Goal: Transaction & Acquisition: Book appointment/travel/reservation

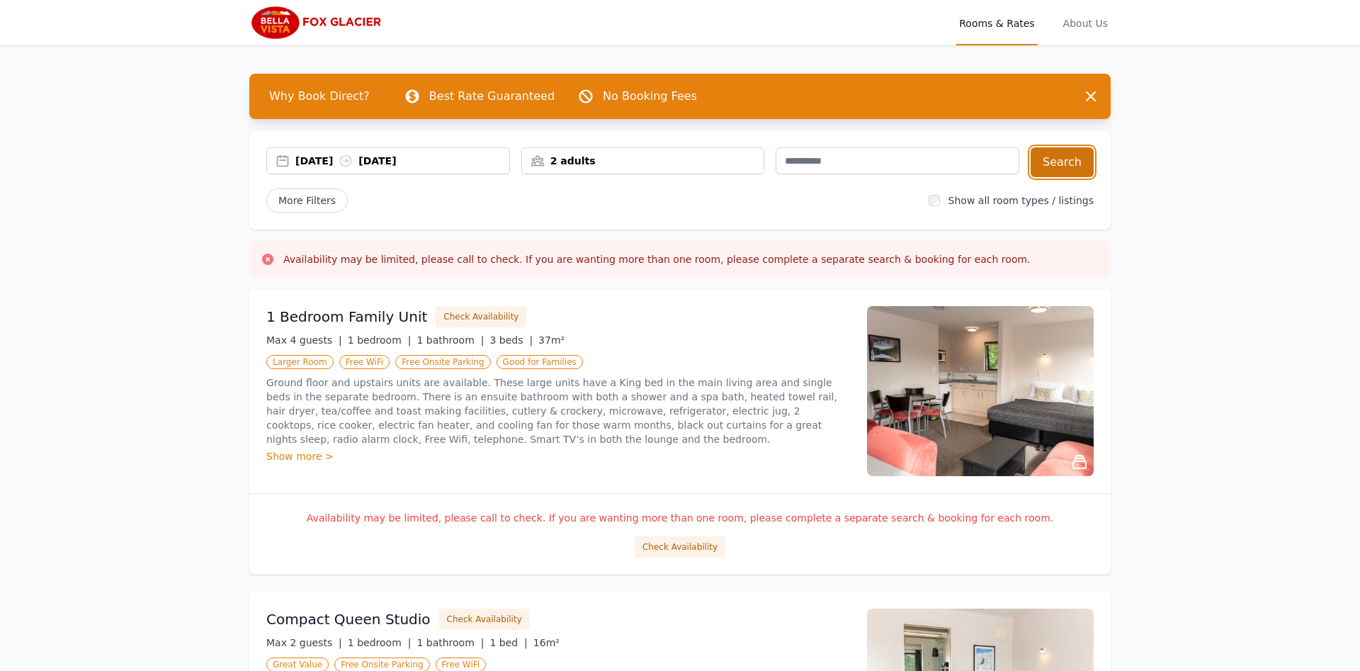
click at [1060, 153] on button "Search" at bounding box center [1062, 162] width 63 height 30
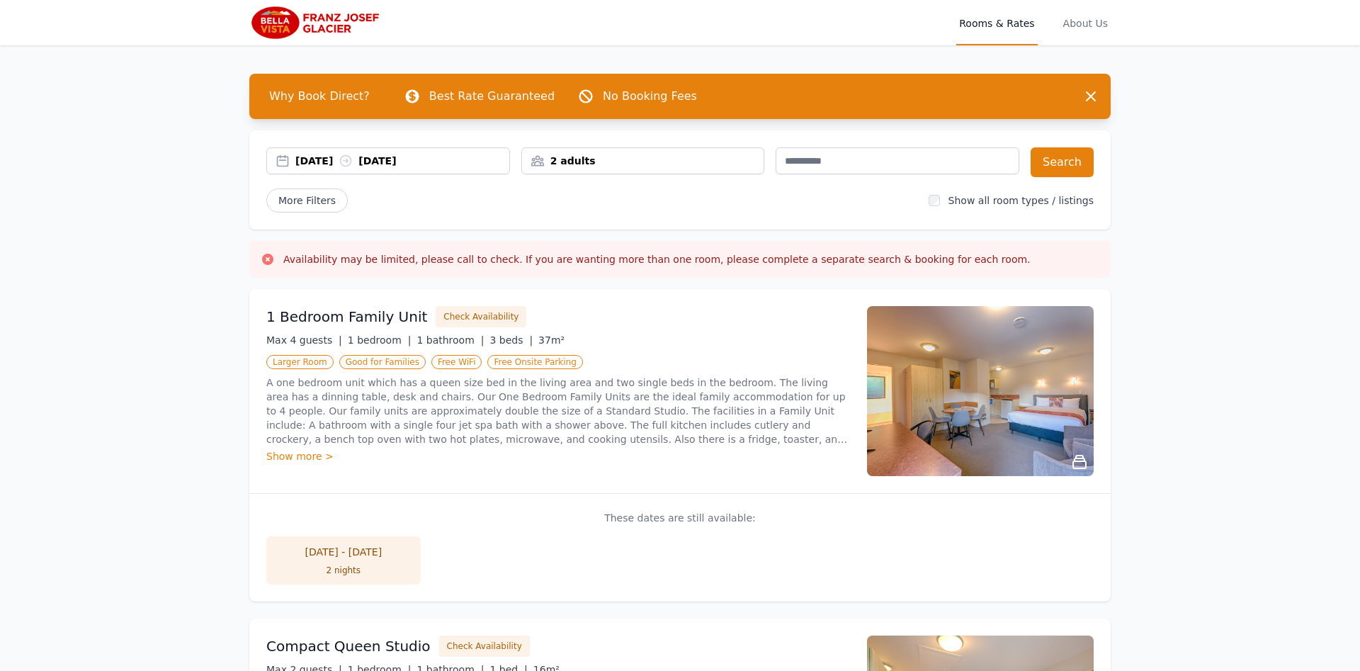
click at [347, 557] on div "[DATE] - [DATE]" at bounding box center [343, 552] width 126 height 14
click at [406, 159] on div "19 Feb 2026 22 Feb 2026" at bounding box center [402, 161] width 214 height 14
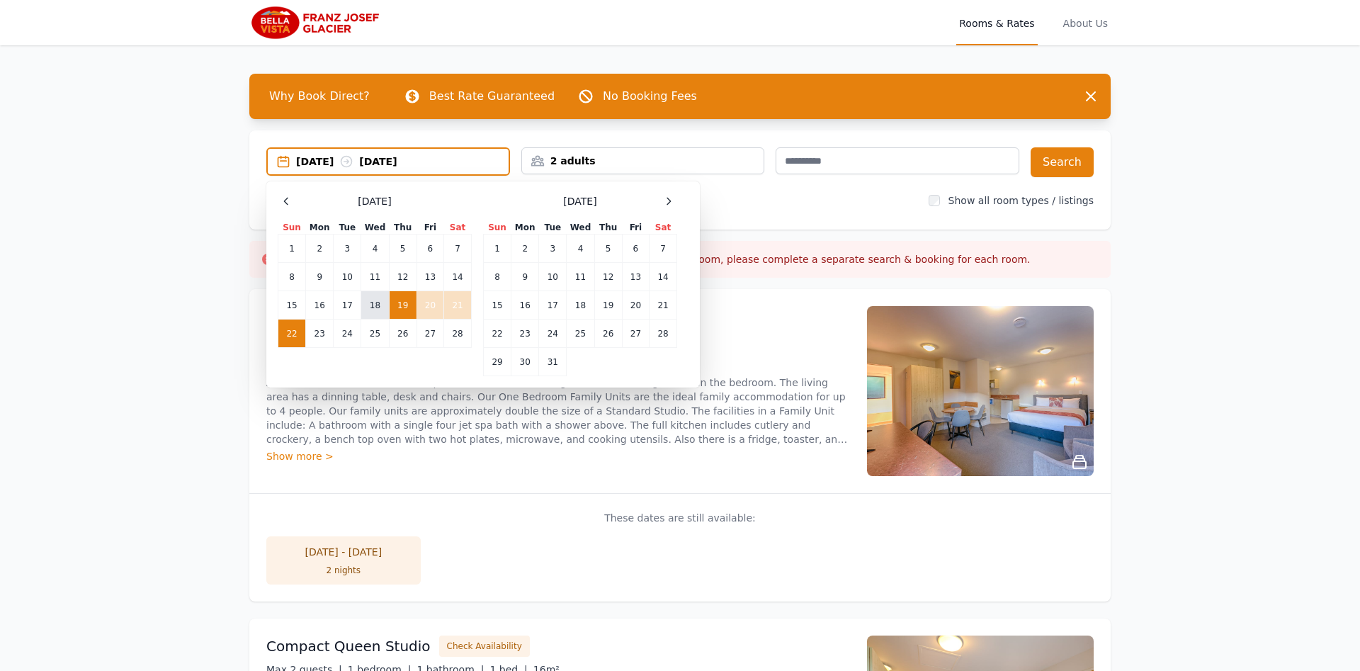
click at [382, 297] on td "18" at bounding box center [375, 305] width 28 height 28
click at [460, 308] on td "21" at bounding box center [458, 305] width 28 height 28
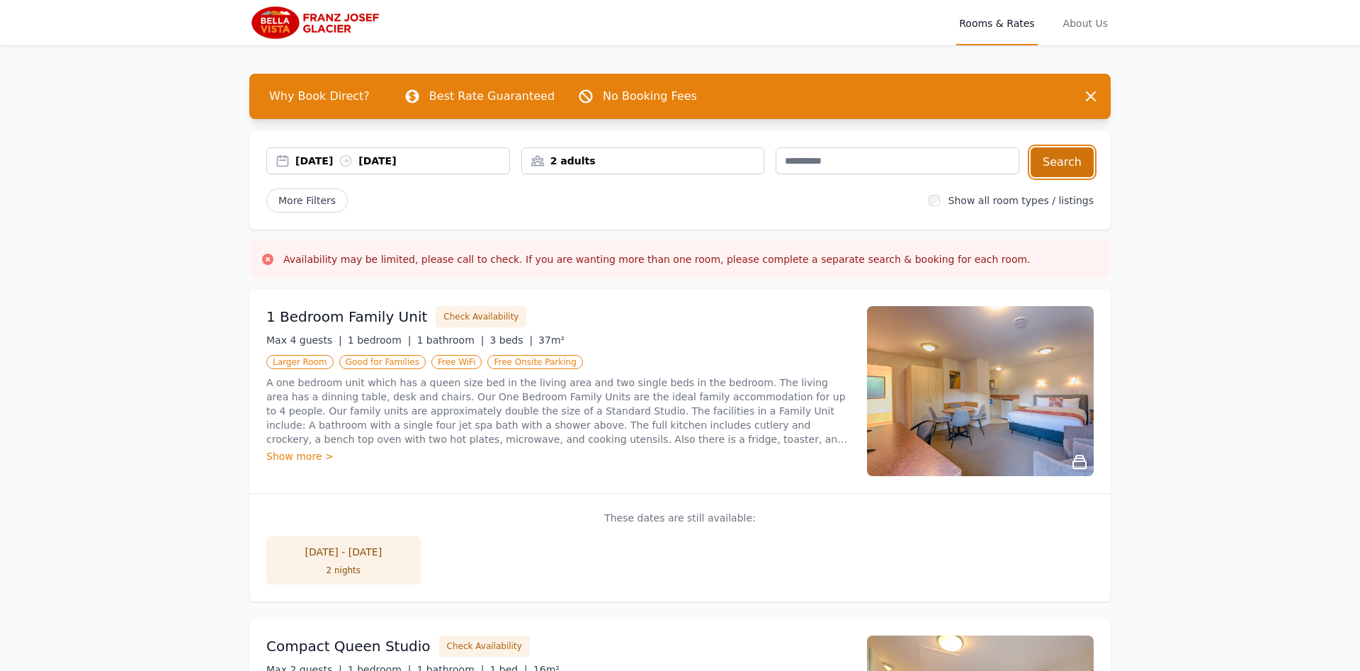
click at [1081, 152] on button "Search" at bounding box center [1062, 162] width 63 height 30
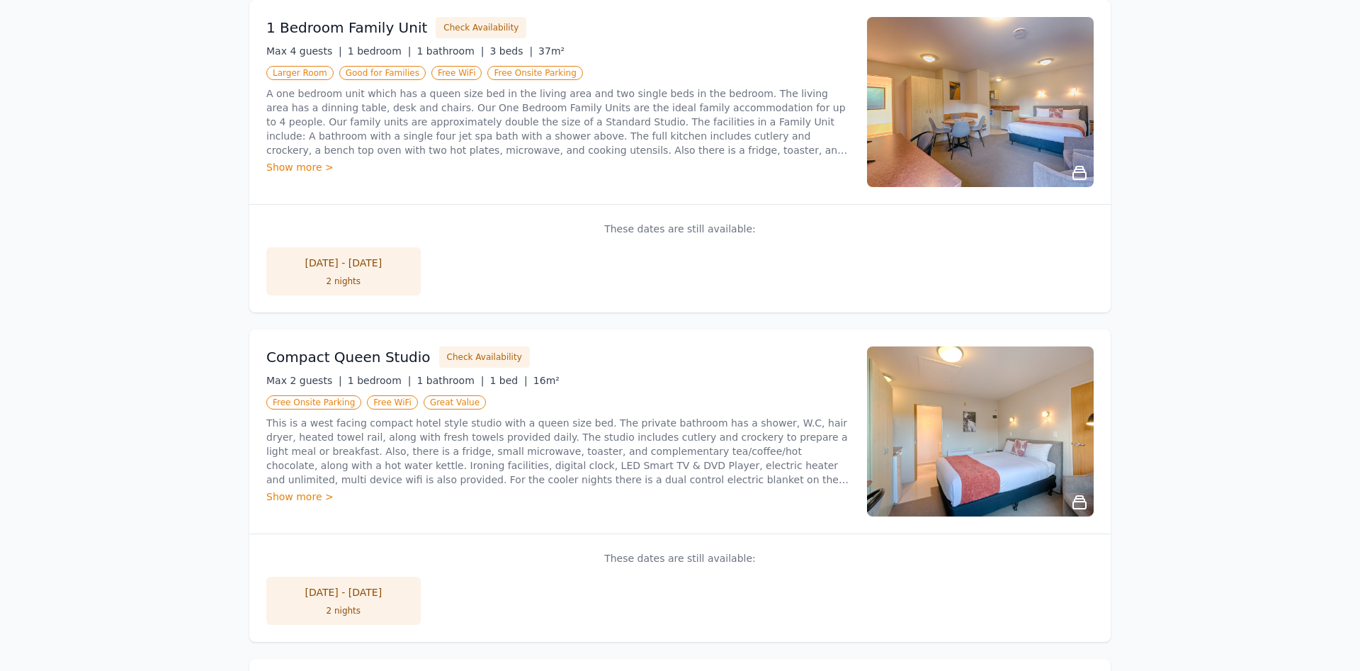
scroll to position [72, 0]
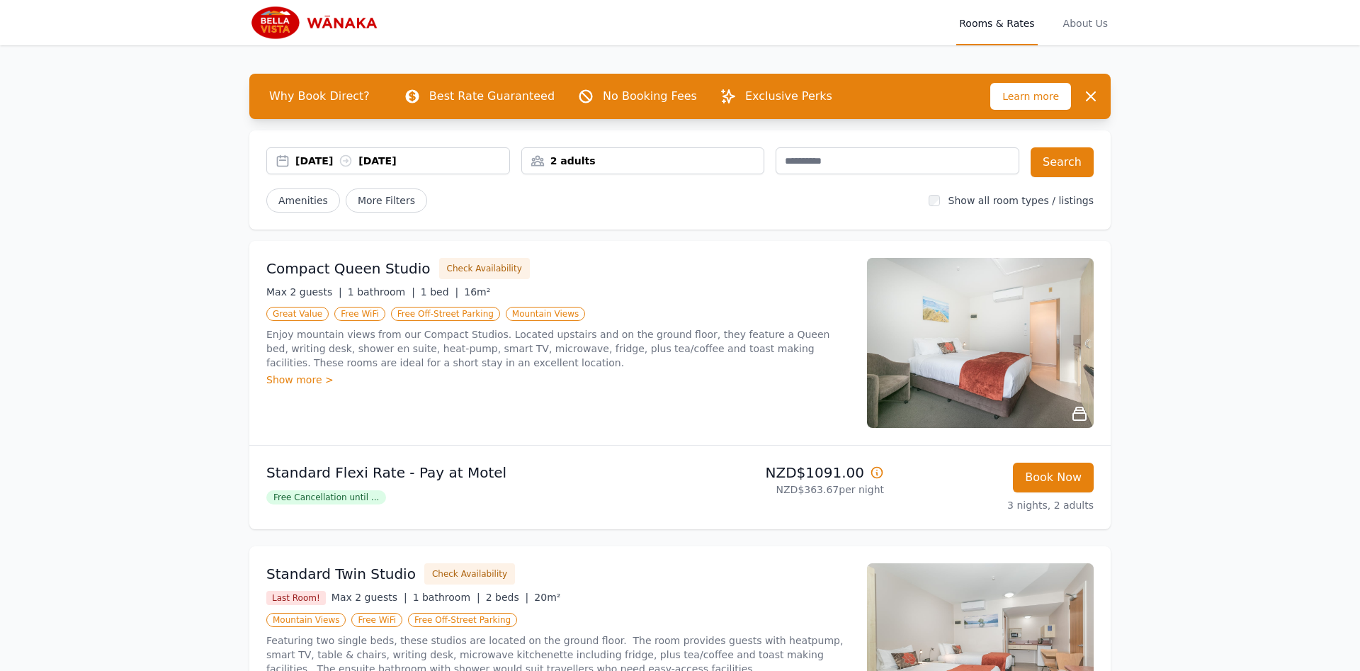
click at [353, 158] on icon at bounding box center [346, 161] width 14 height 14
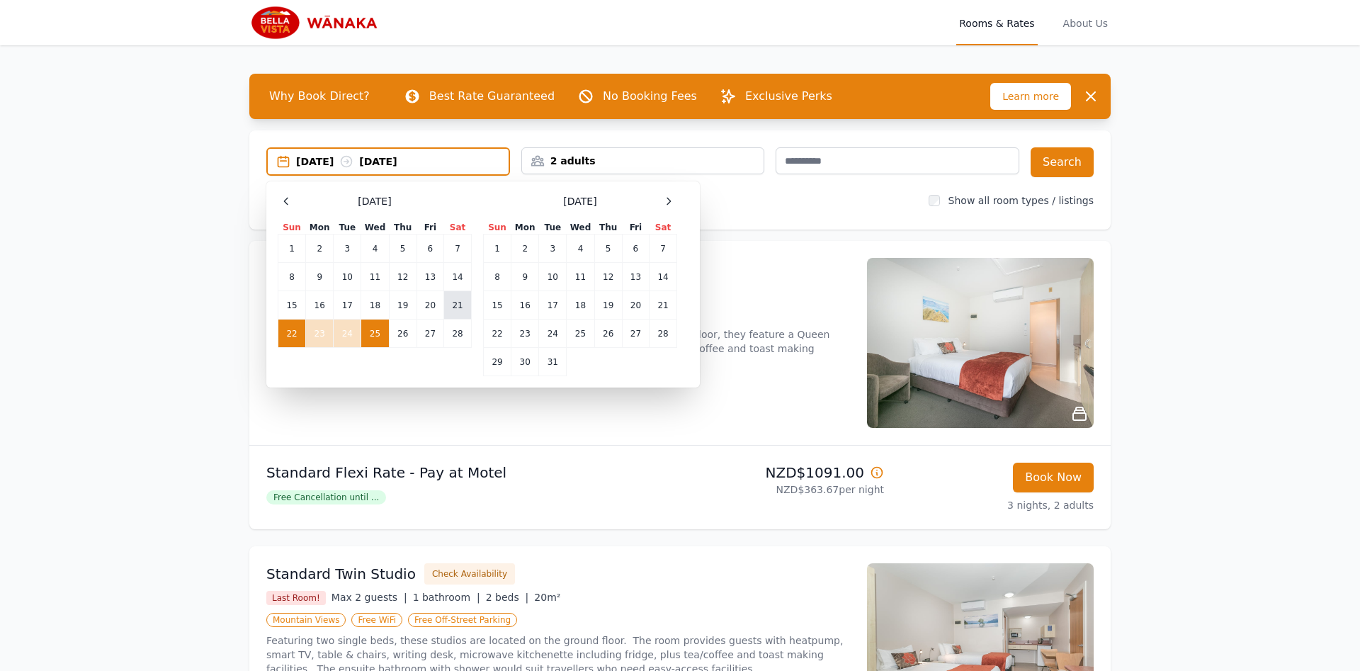
click at [458, 306] on td "21" at bounding box center [458, 305] width 28 height 28
click at [322, 338] on td "23" at bounding box center [320, 333] width 28 height 28
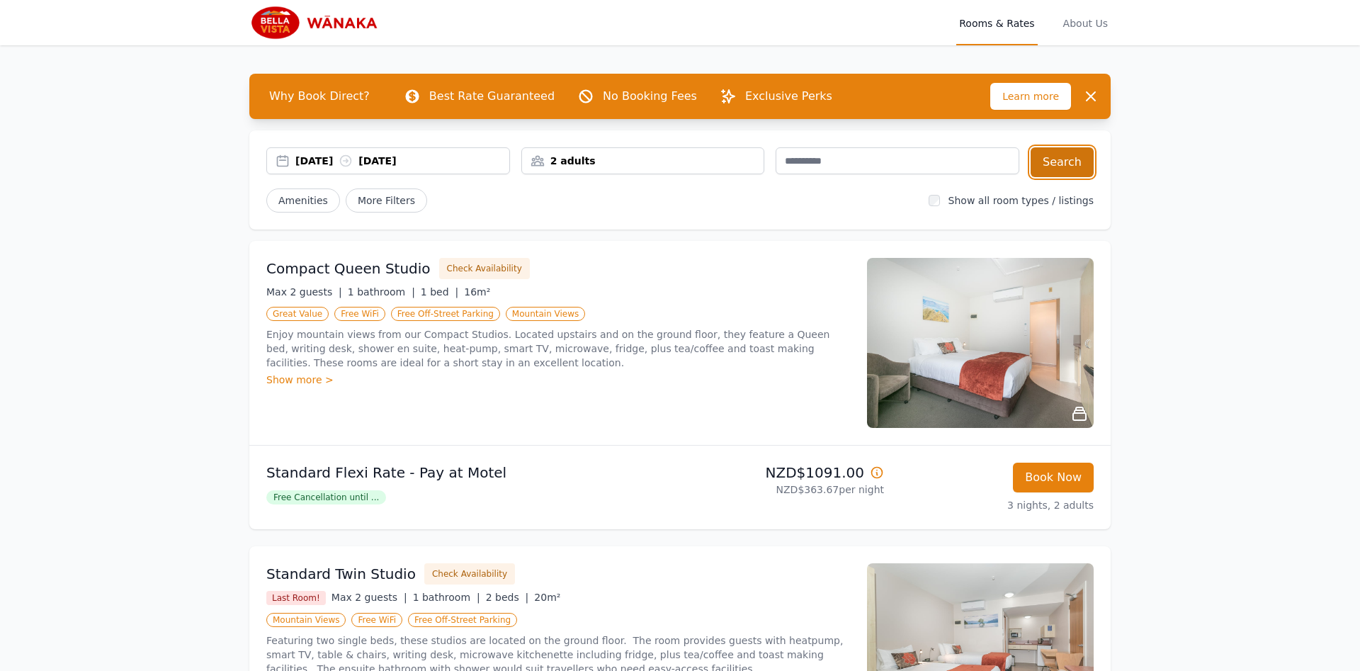
click at [1081, 175] on button "Search" at bounding box center [1062, 162] width 63 height 30
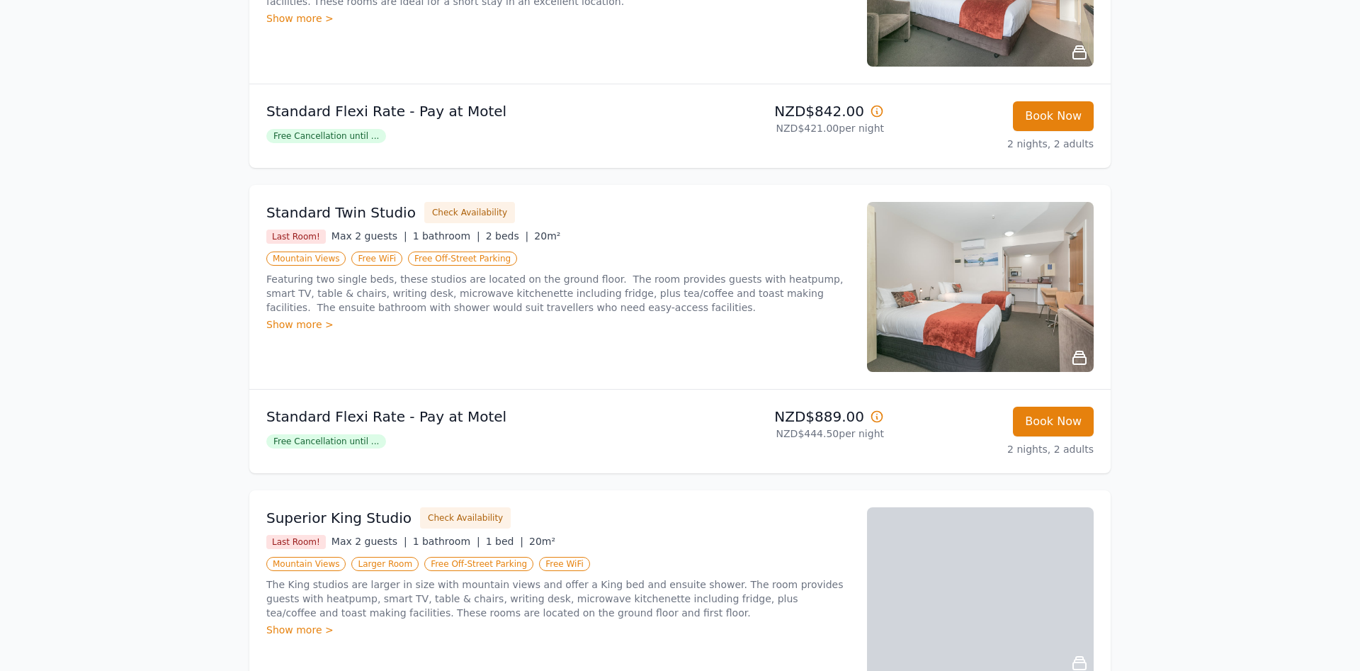
scroll to position [578, 0]
